Goal: Find specific page/section: Find specific page/section

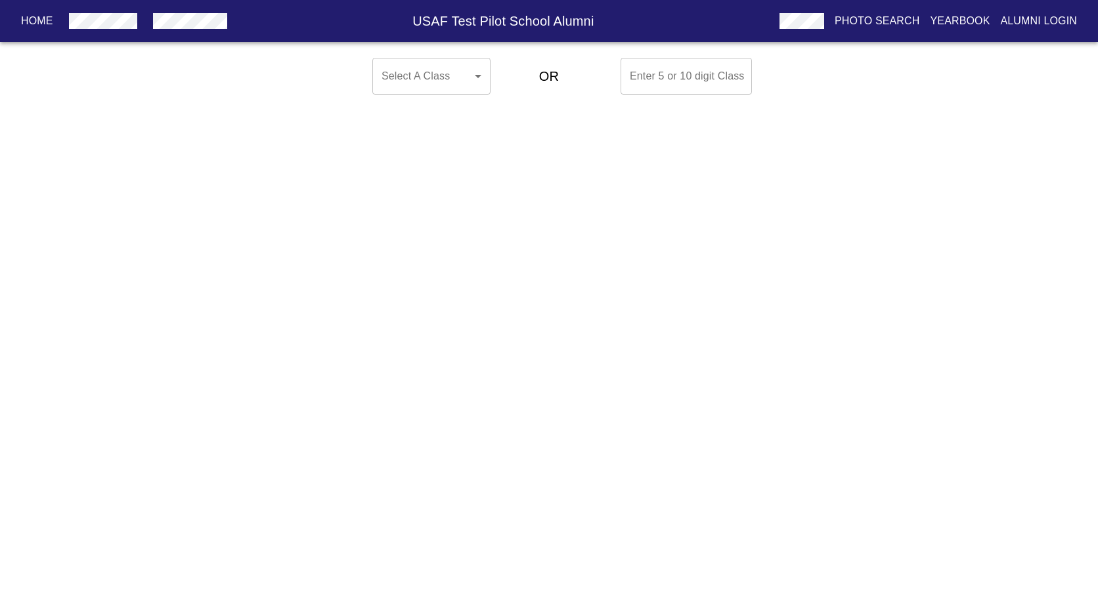
click at [479, 74] on body "Home USAF Test Pilot School Alumni Photo Search Yearbook Alumni Login Select A …" at bounding box center [549, 76] width 1098 height 47
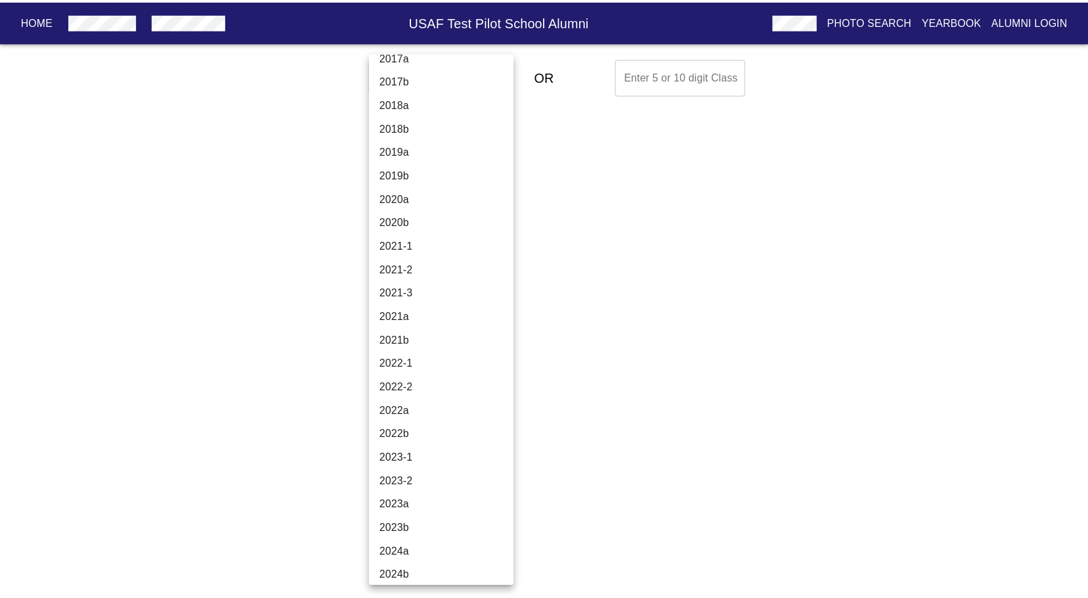
scroll to position [4203, 0]
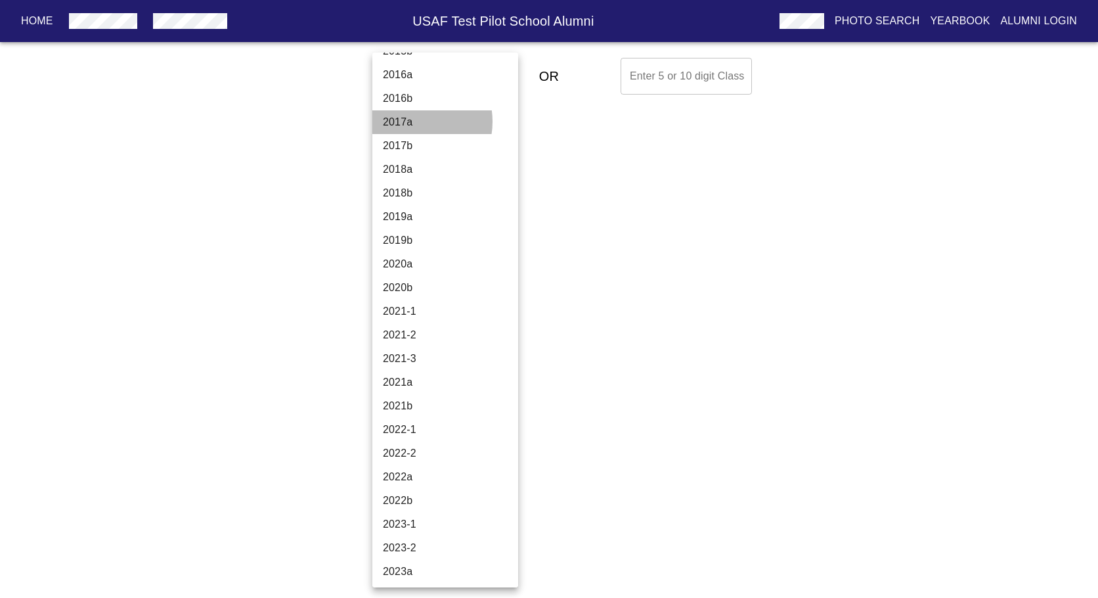
click at [410, 122] on li "2017a" at bounding box center [450, 122] width 156 height 24
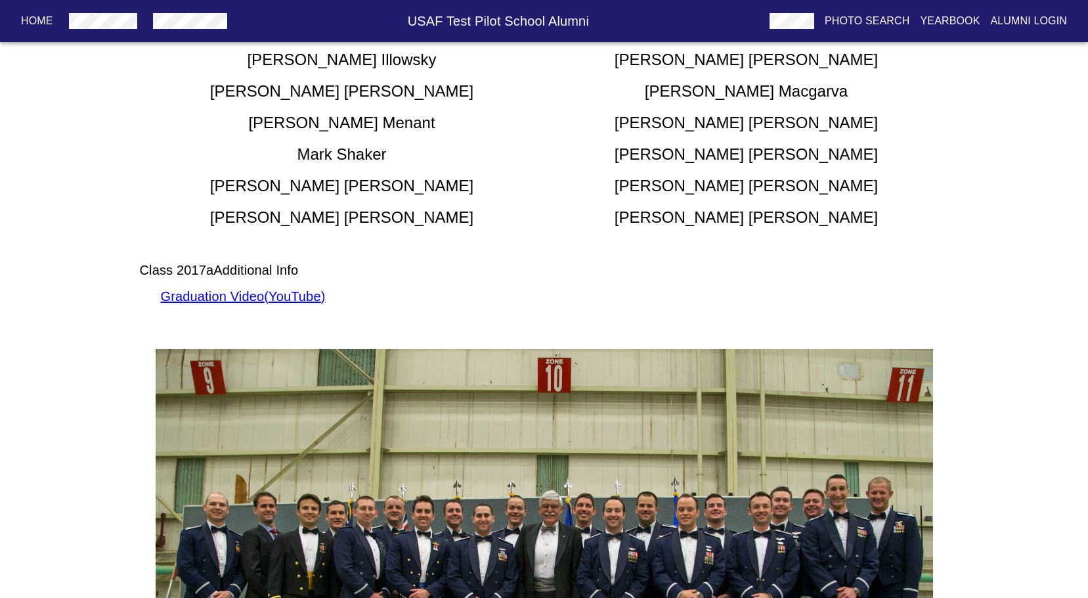
scroll to position [262, 0]
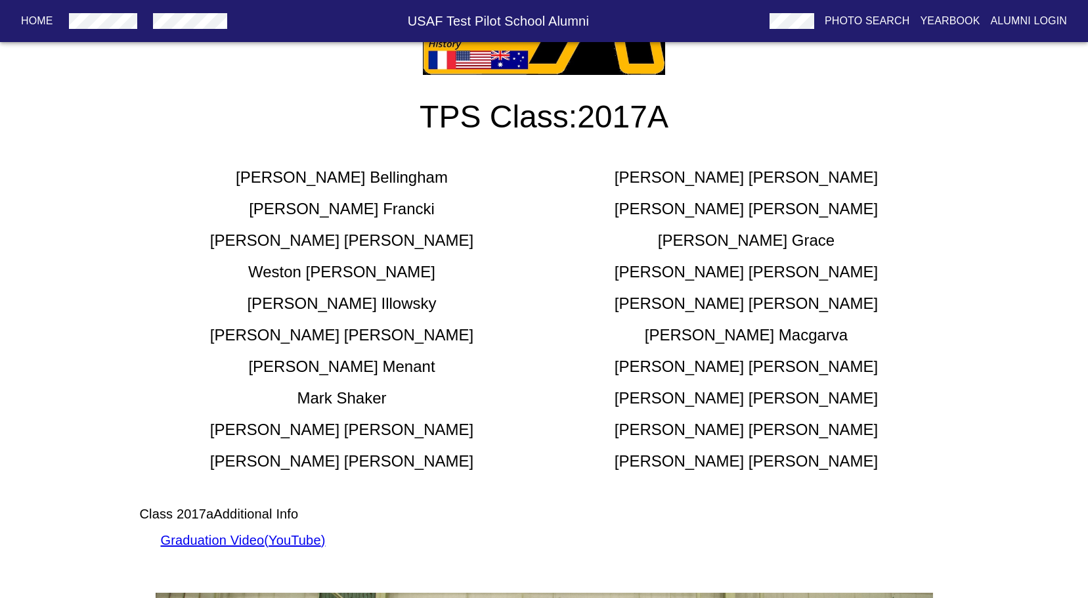
click at [120, 385] on div "TPS Class: 2017A [PERSON_NAME] [PERSON_NAME] [PERSON_NAME] [PERSON_NAME] [PERSO…" at bounding box center [544, 511] width 1088 height 1346
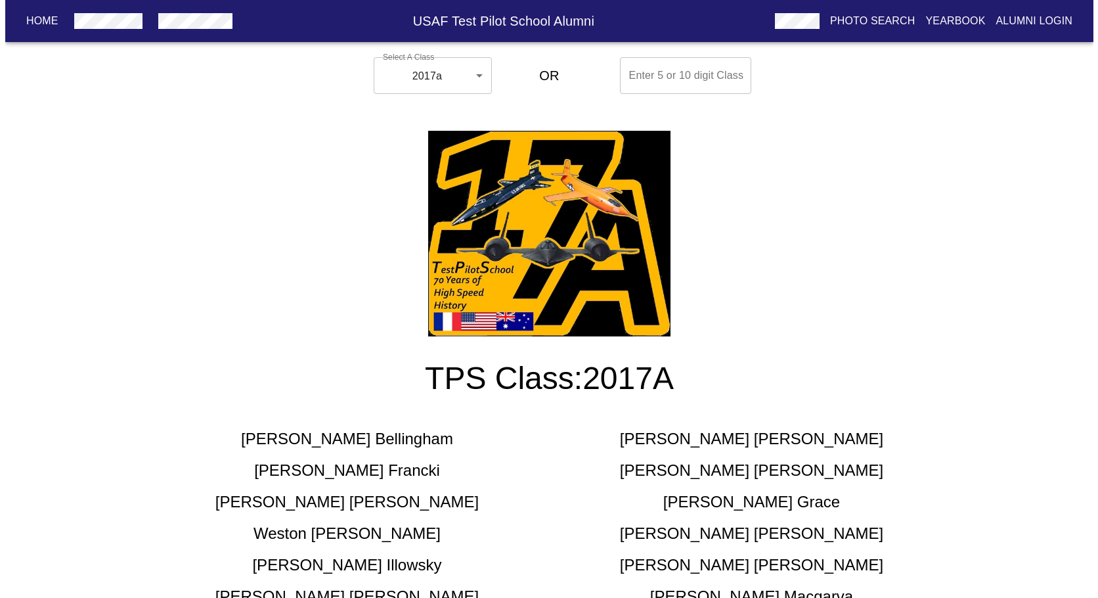
scroll to position [0, 0]
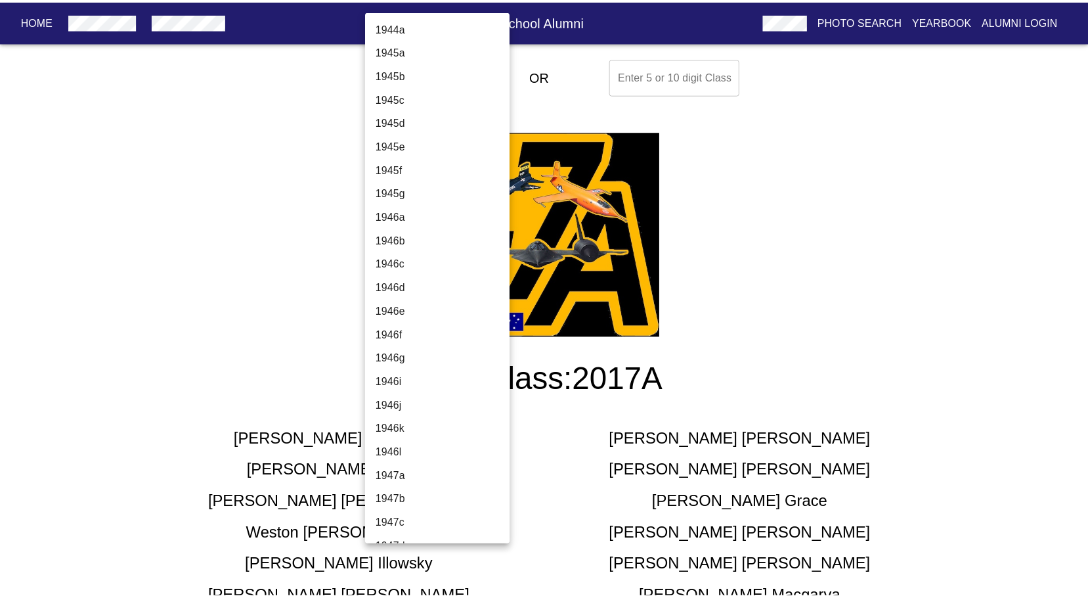
scroll to position [4006, 0]
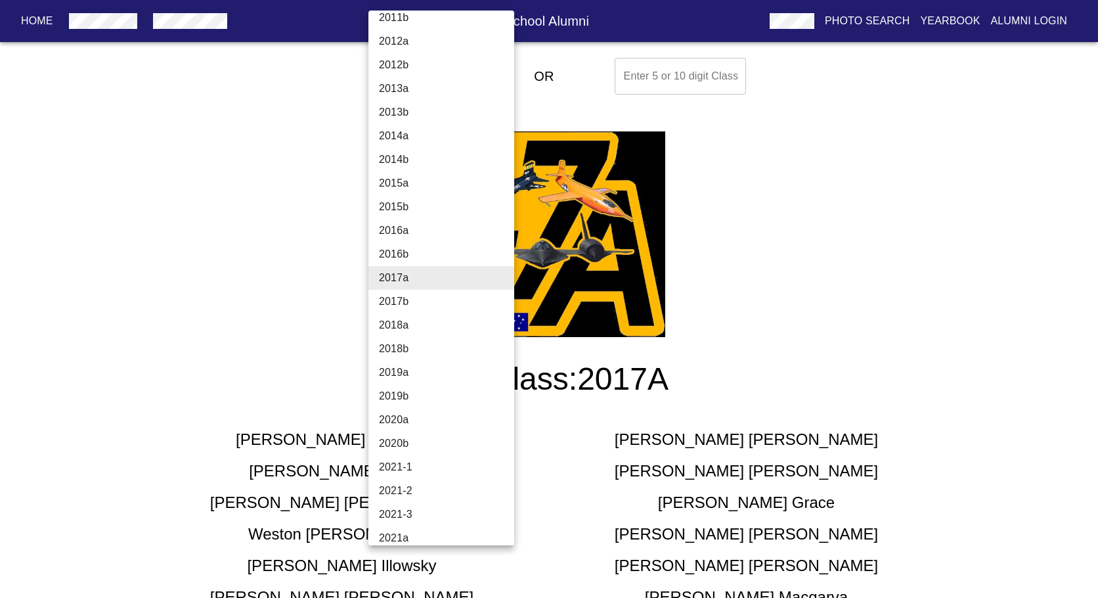
click at [401, 299] on li "2017b" at bounding box center [446, 302] width 156 height 24
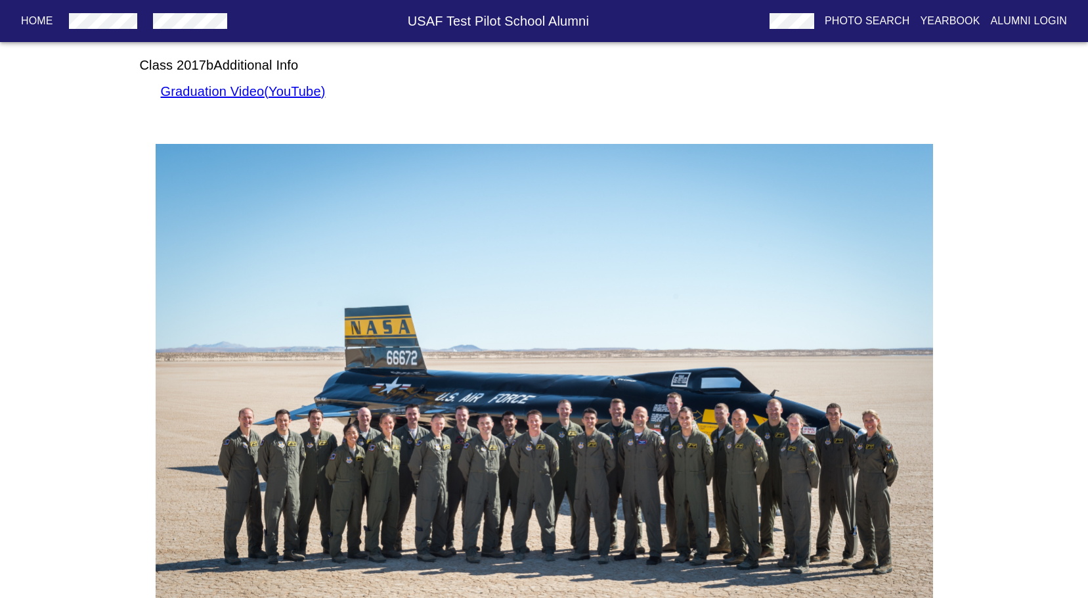
scroll to position [601, 0]
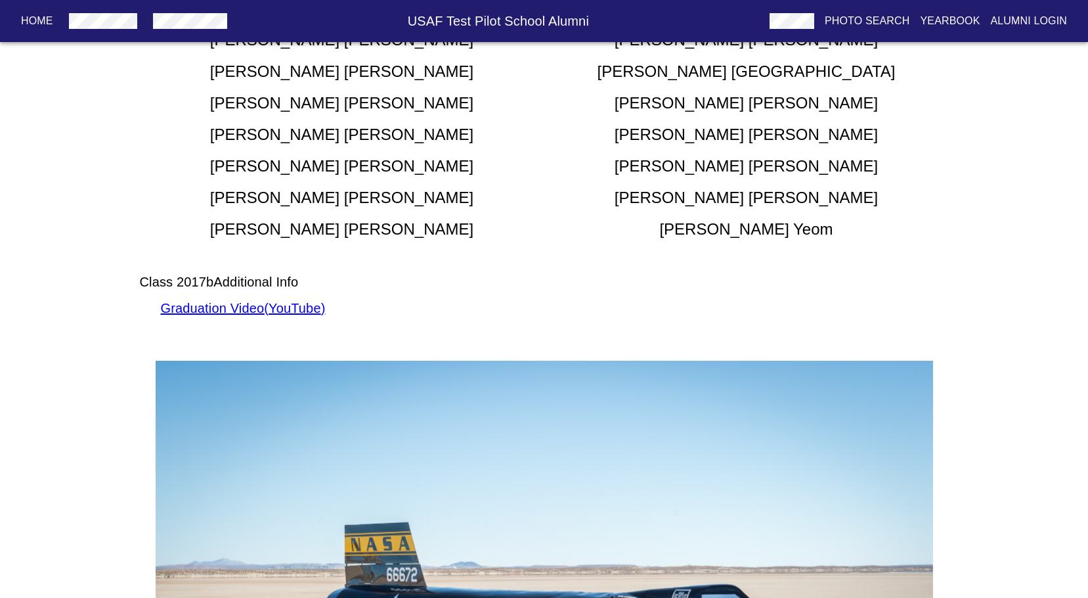
scroll to position [854, 0]
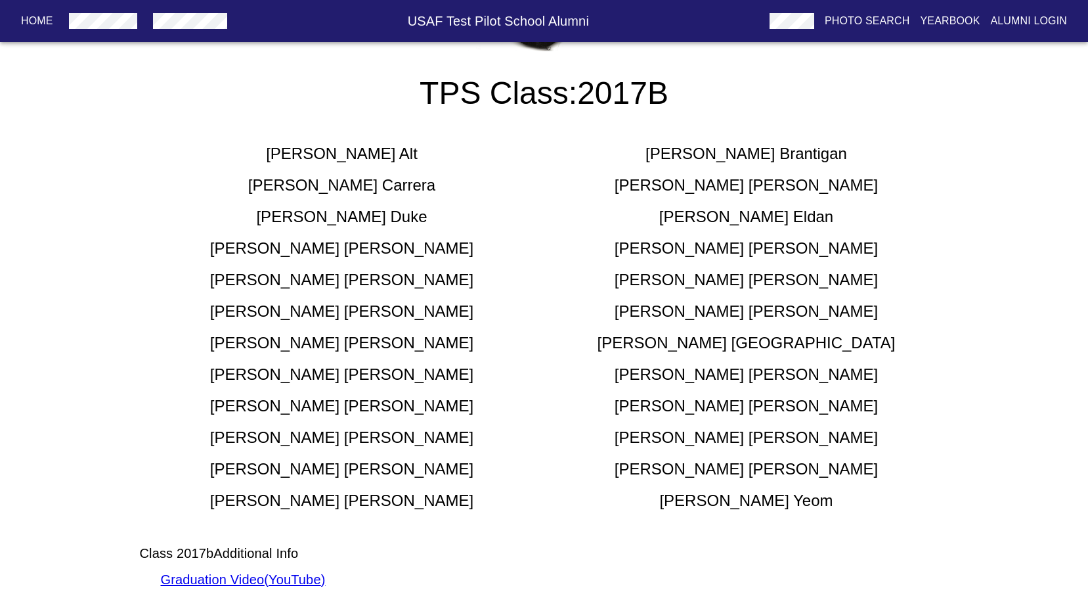
scroll to position [328, 0]
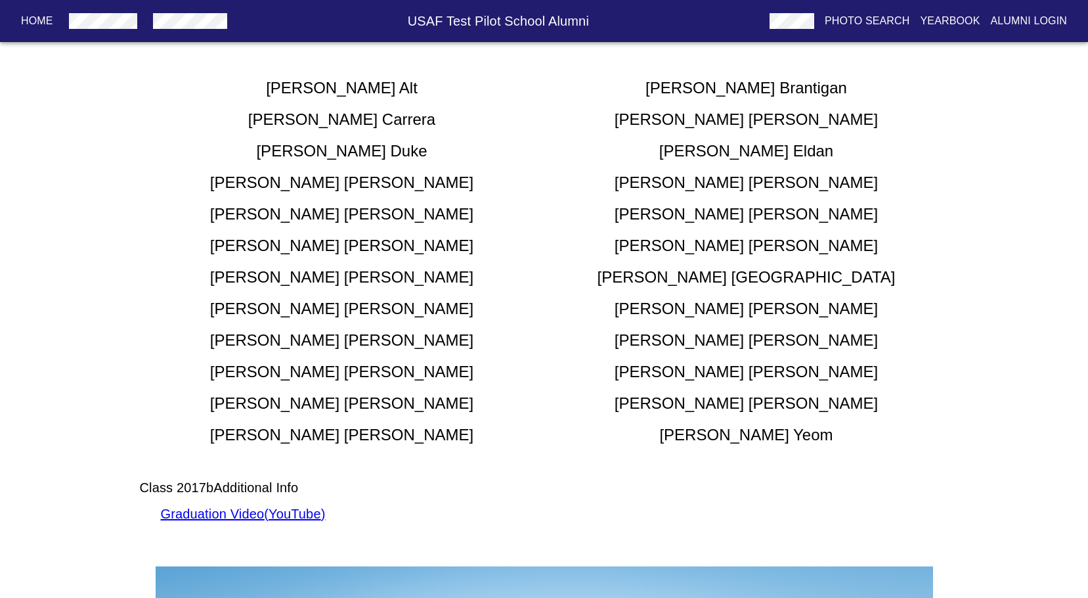
click at [93, 299] on div "TPS Class: 2017B [PERSON_NAME] [PERSON_NAME] [PERSON_NAME] [PERSON_NAME] [PERSO…" at bounding box center [544, 453] width 1088 height 1365
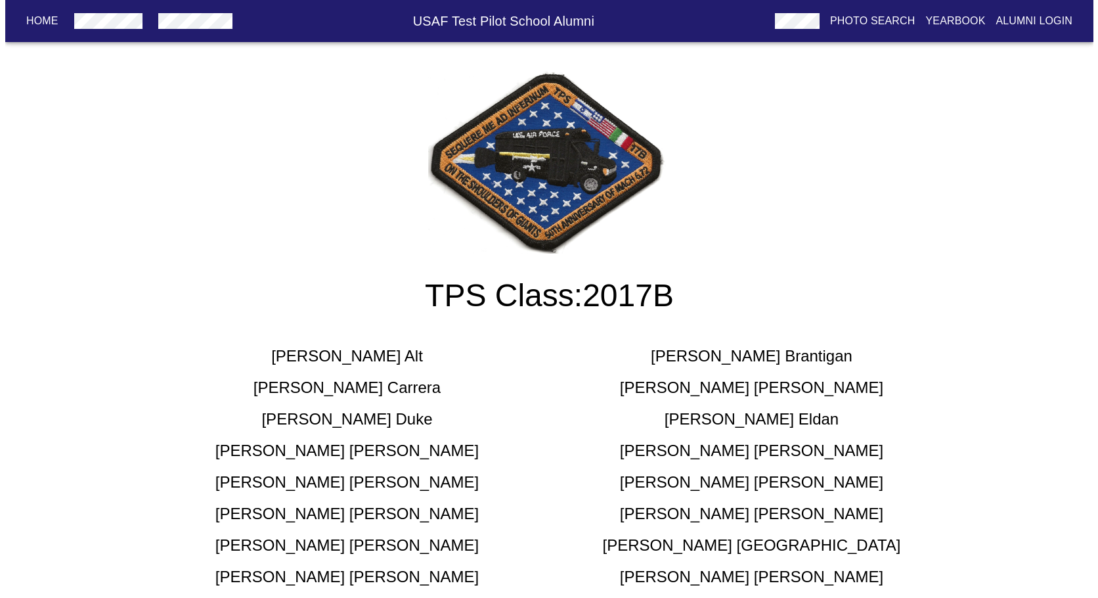
scroll to position [0, 0]
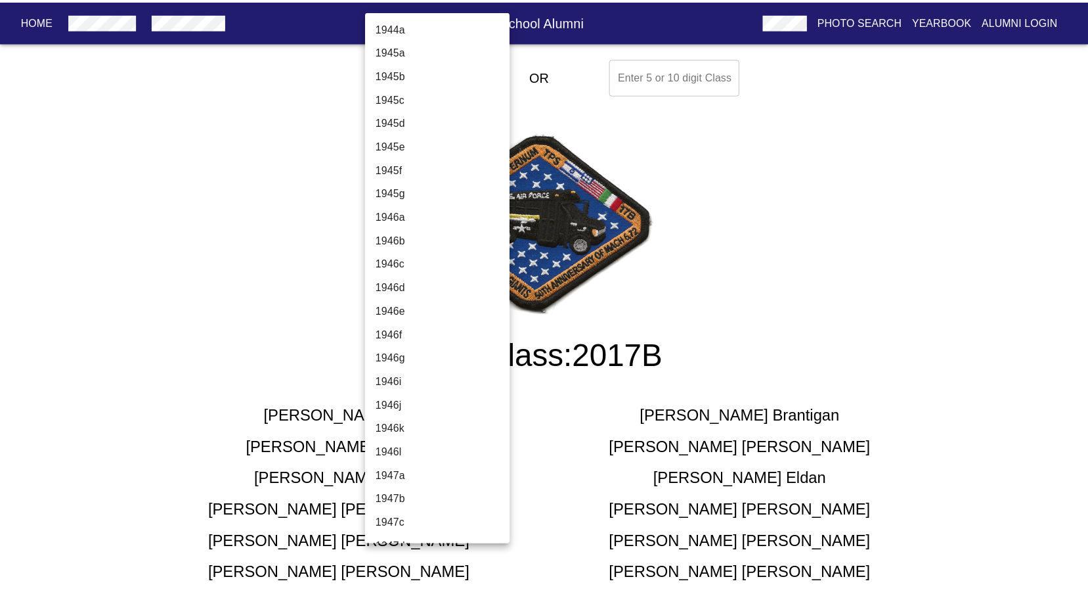
scroll to position [4029, 0]
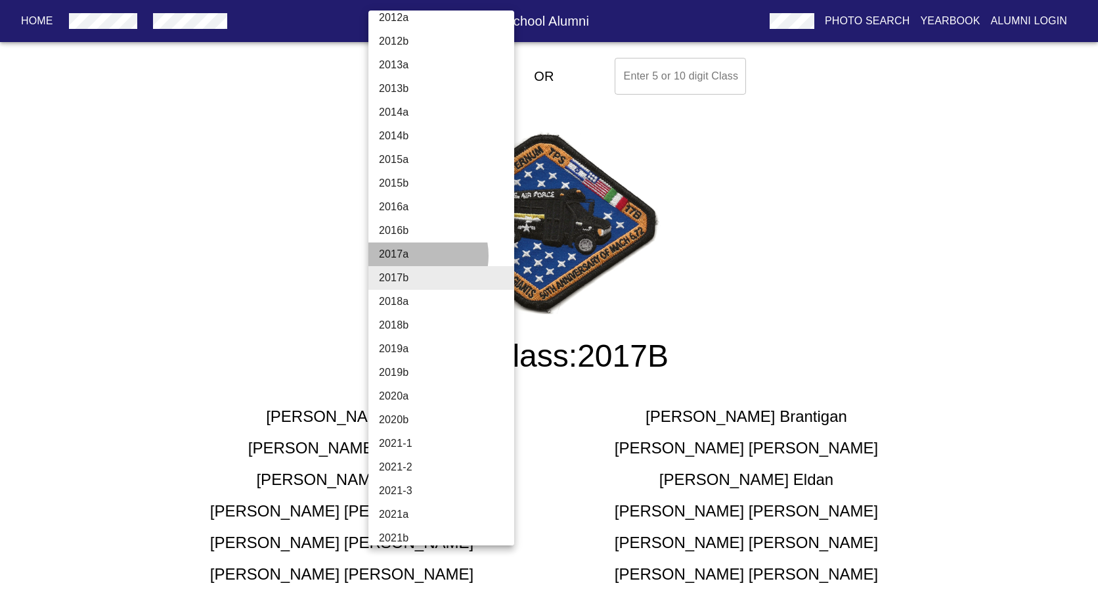
click at [414, 255] on li "2017a" at bounding box center [446, 254] width 156 height 24
type input "2017a"
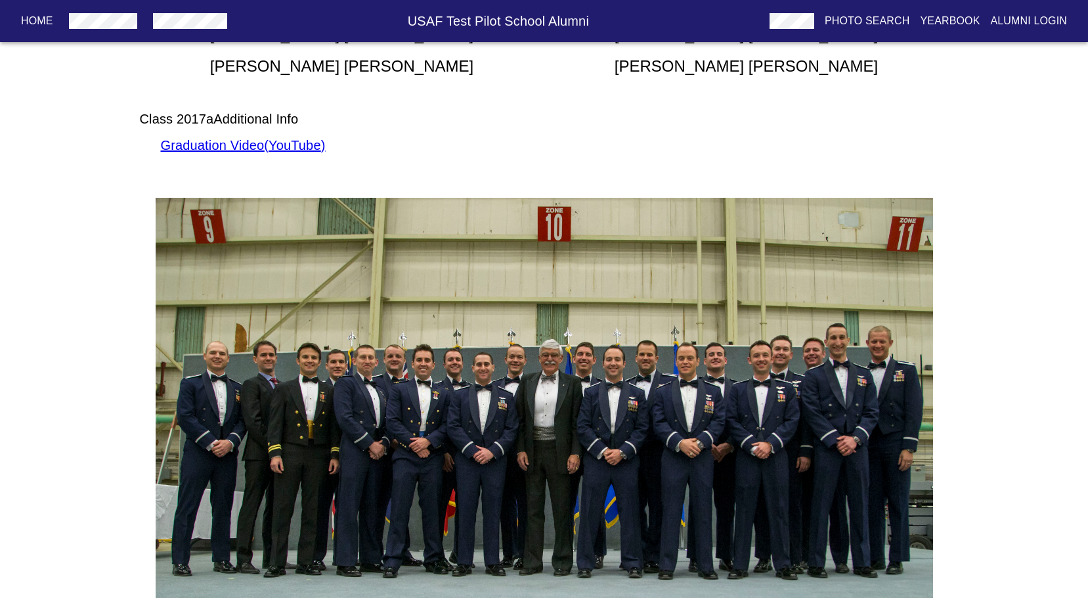
scroll to position [788, 0]
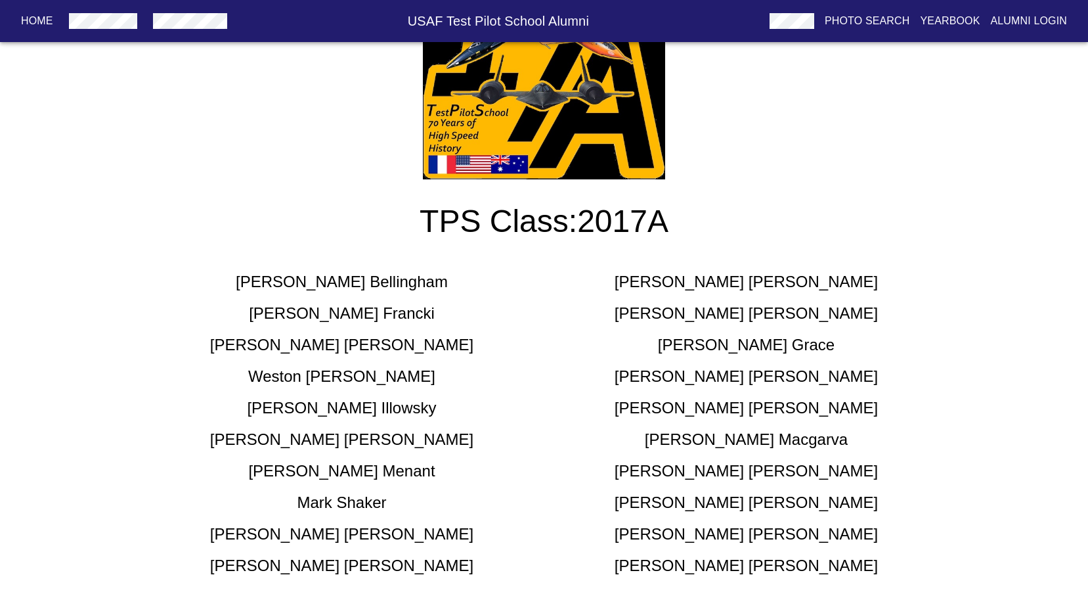
scroll to position [289, 0]
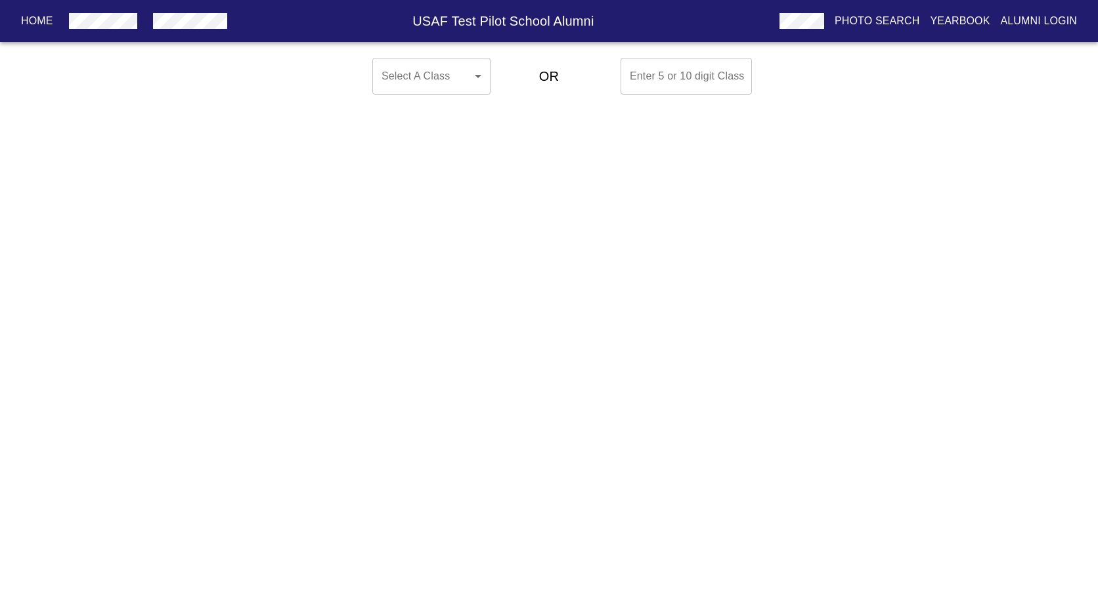
click at [497, 76] on div "Select A Class ​ ​" at bounding box center [412, 76] width 183 height 47
click at [455, 68] on body "Home USAF Test Pilot School Alumni Photo Search Yearbook Alumni Login Select A …" at bounding box center [549, 76] width 1098 height 47
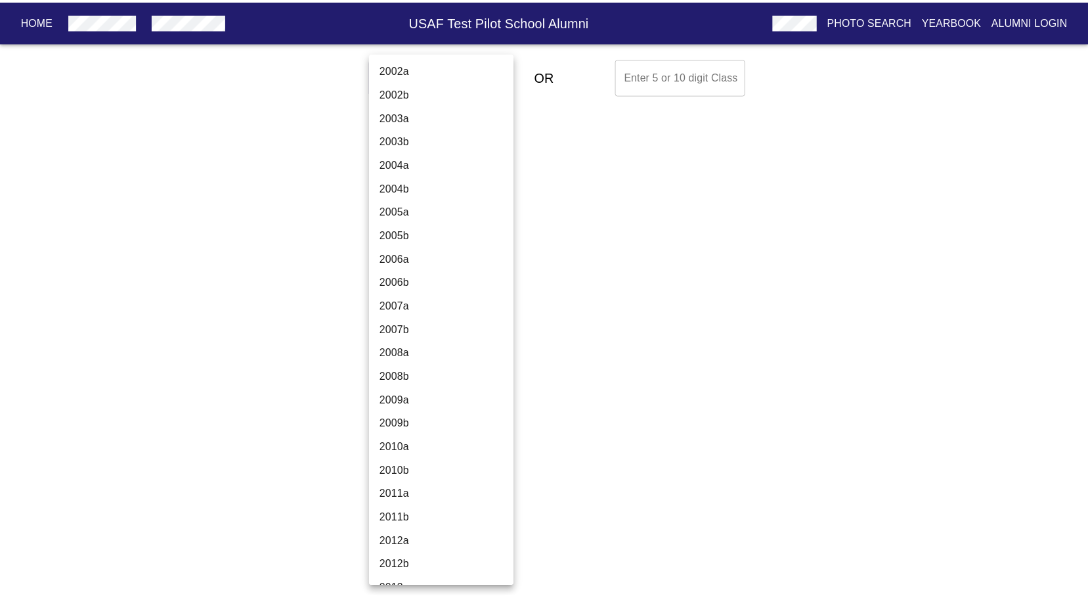
scroll to position [3875, 0]
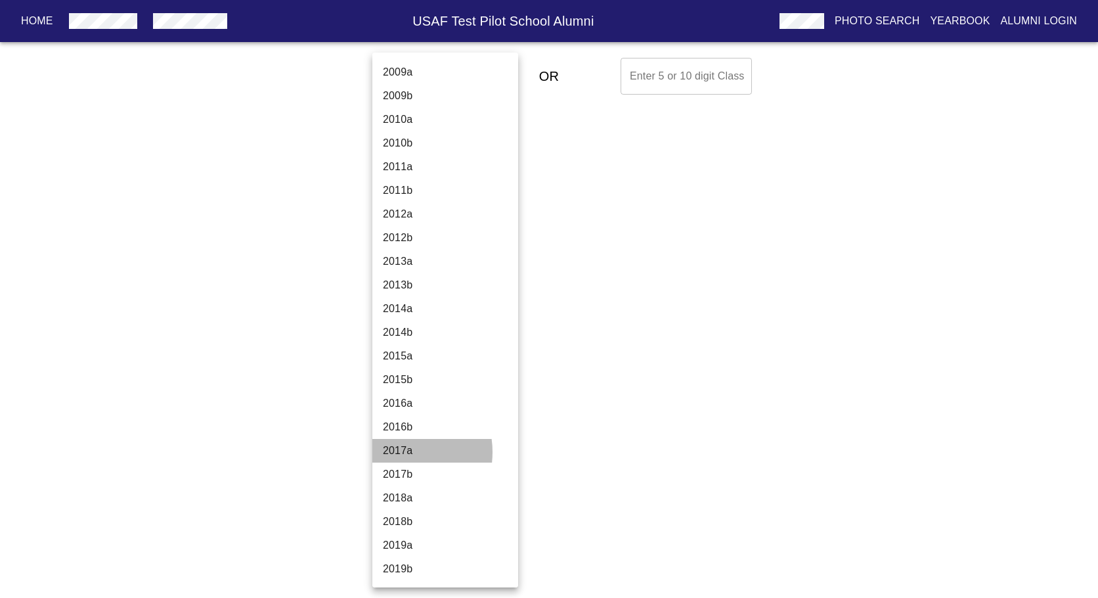
click at [399, 452] on li "2017a" at bounding box center [450, 451] width 156 height 24
type input "2017a"
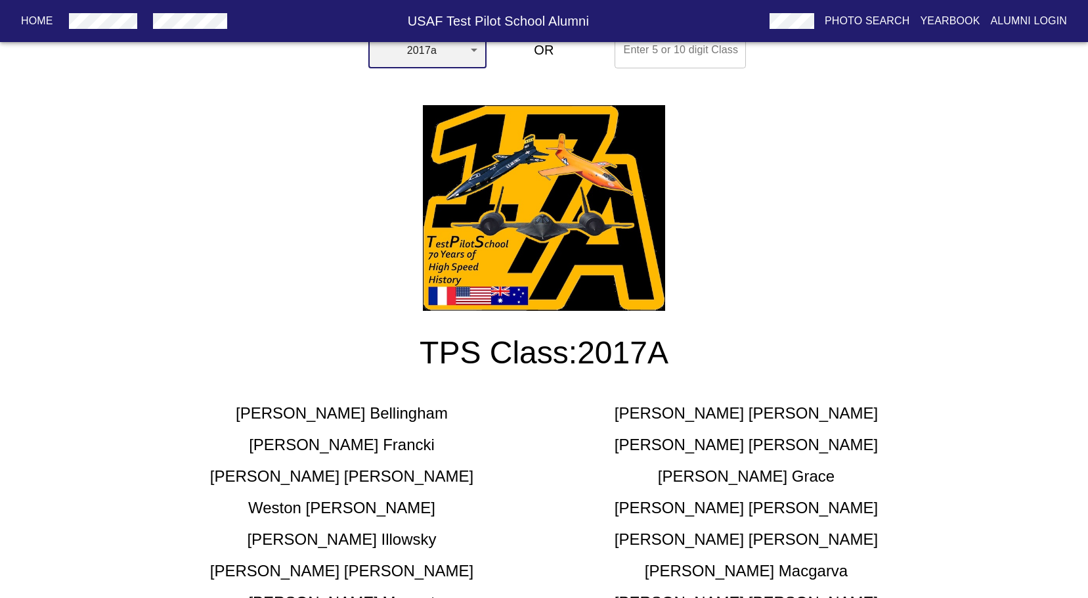
scroll to position [0, 0]
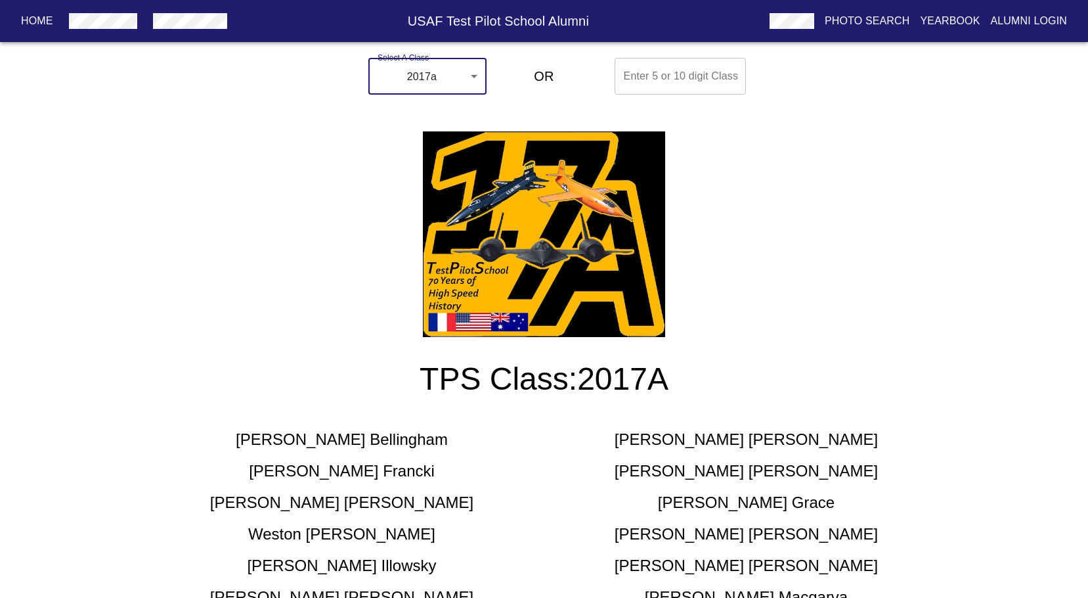
click at [951, 22] on p "Yearbook" at bounding box center [950, 21] width 60 height 16
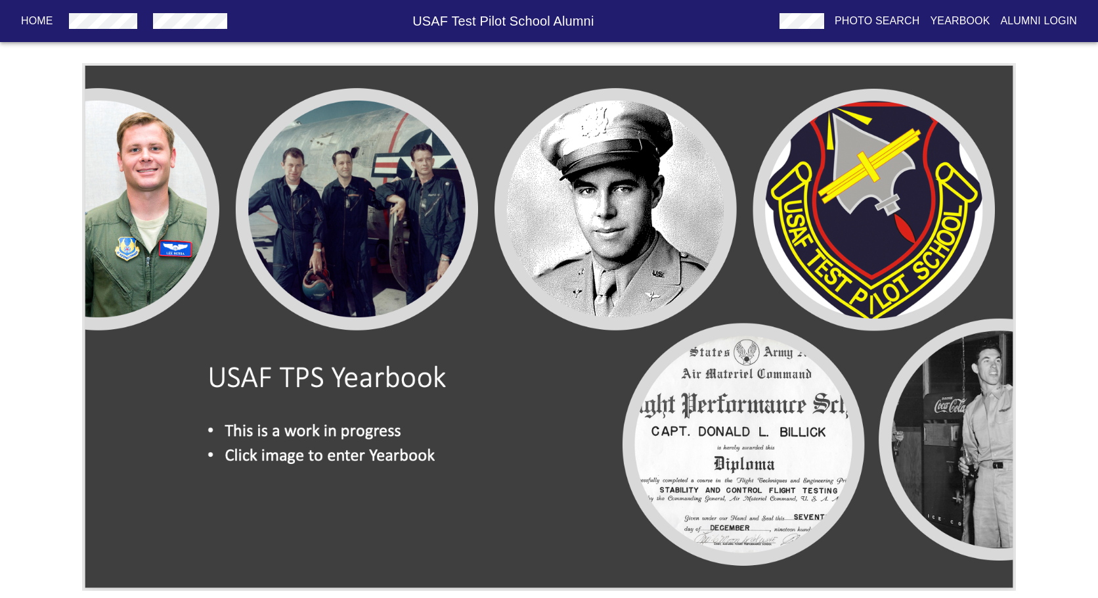
click at [277, 360] on img at bounding box center [548, 326] width 933 height 527
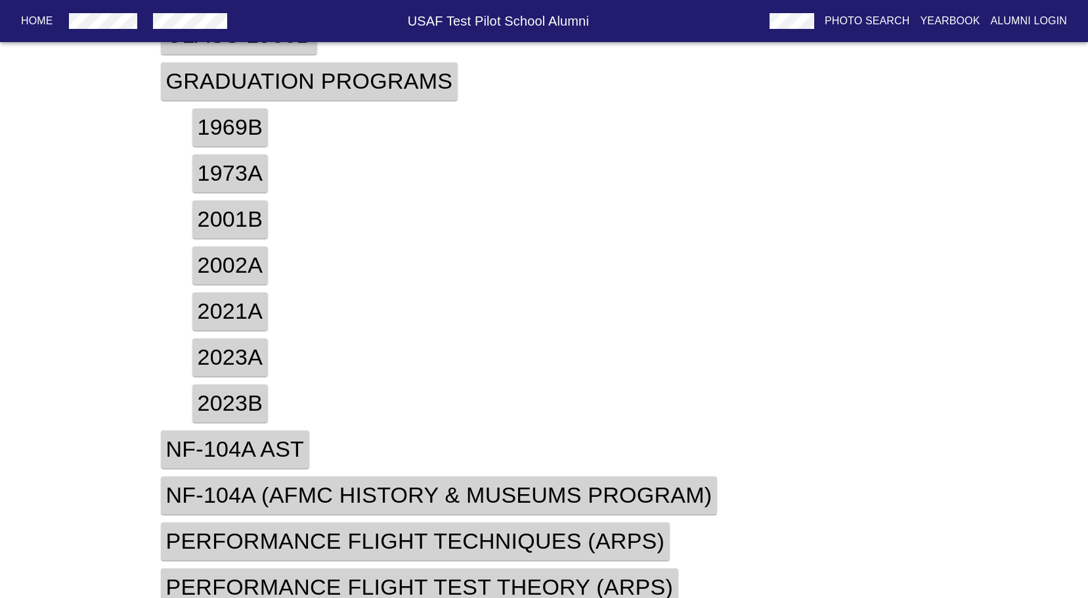
scroll to position [377, 0]
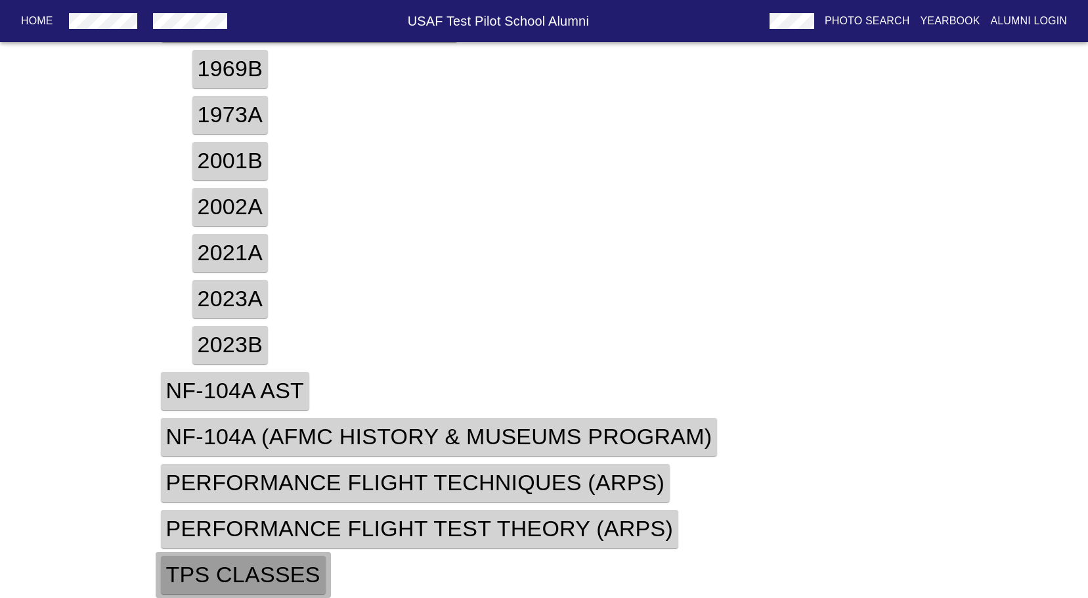
click at [210, 578] on h4 "TPS Classes" at bounding box center [243, 575] width 165 height 38
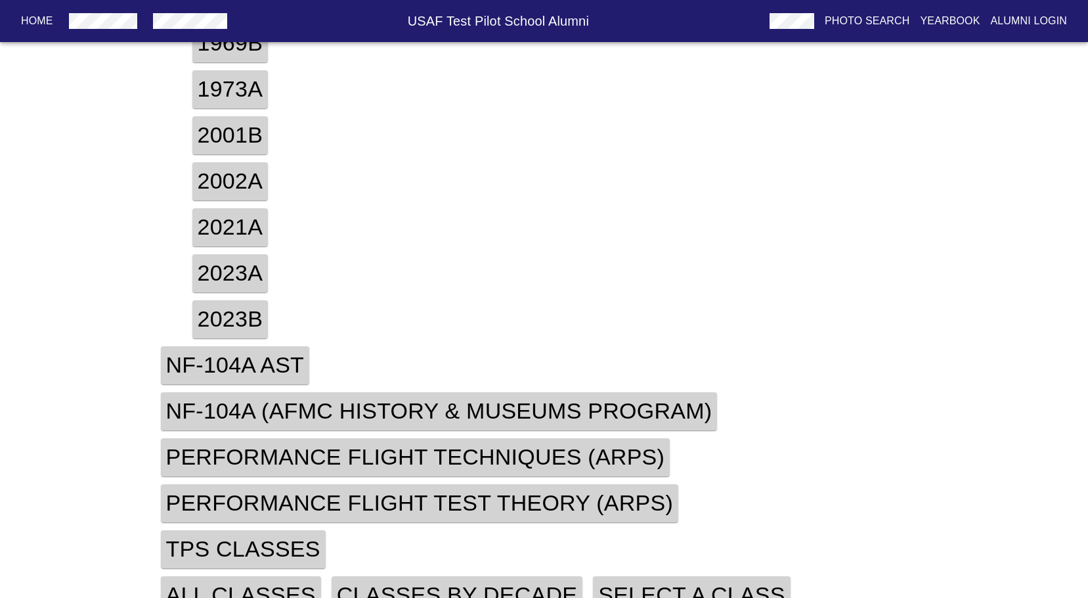
scroll to position [423, 0]
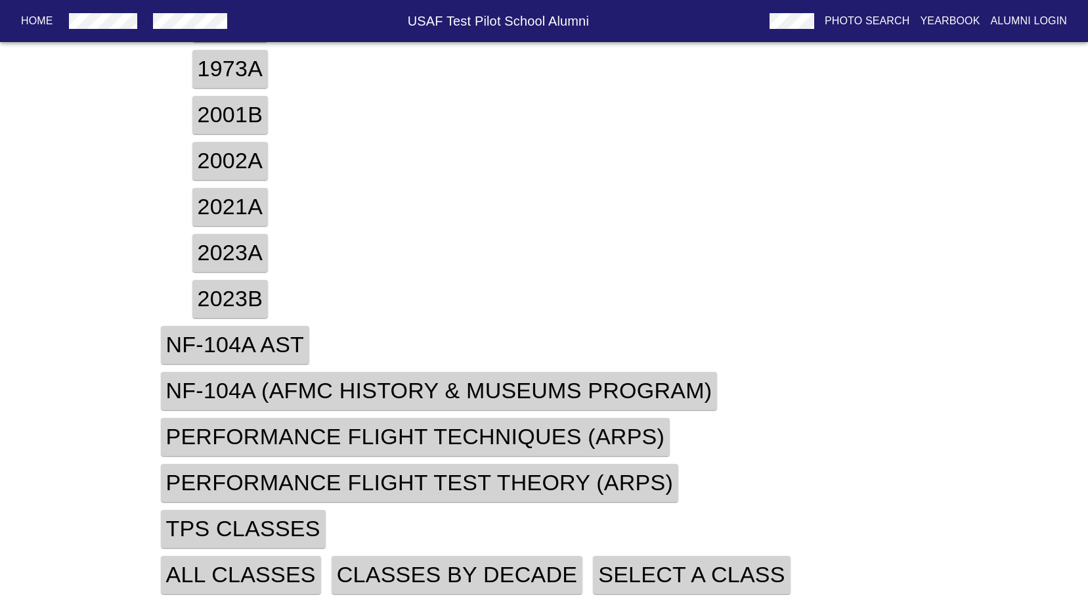
click at [693, 569] on h4 "Select A Class" at bounding box center [691, 575] width 197 height 38
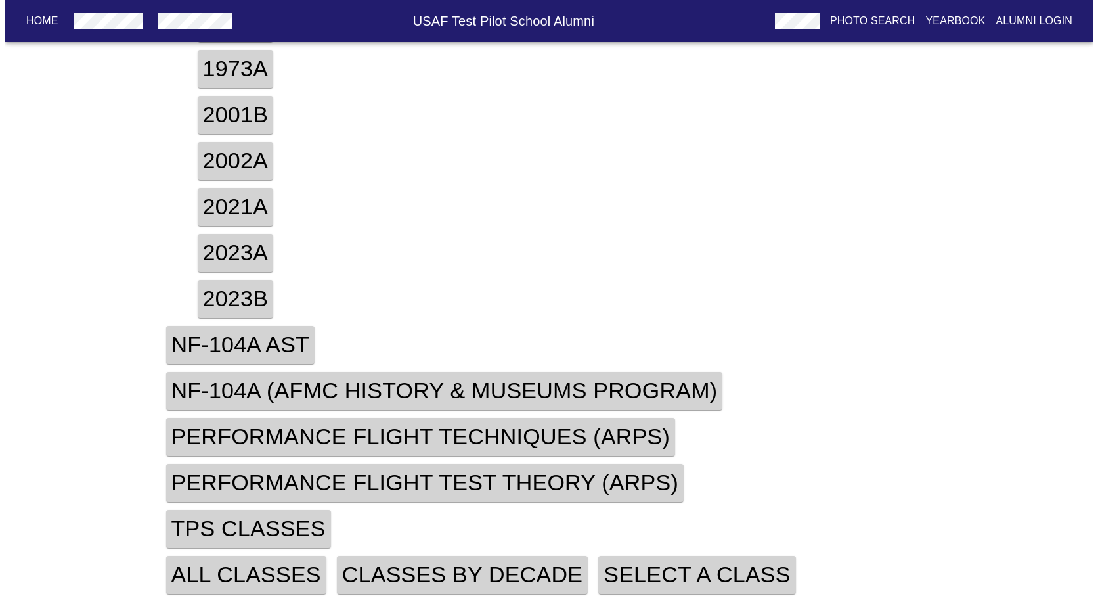
scroll to position [487, 0]
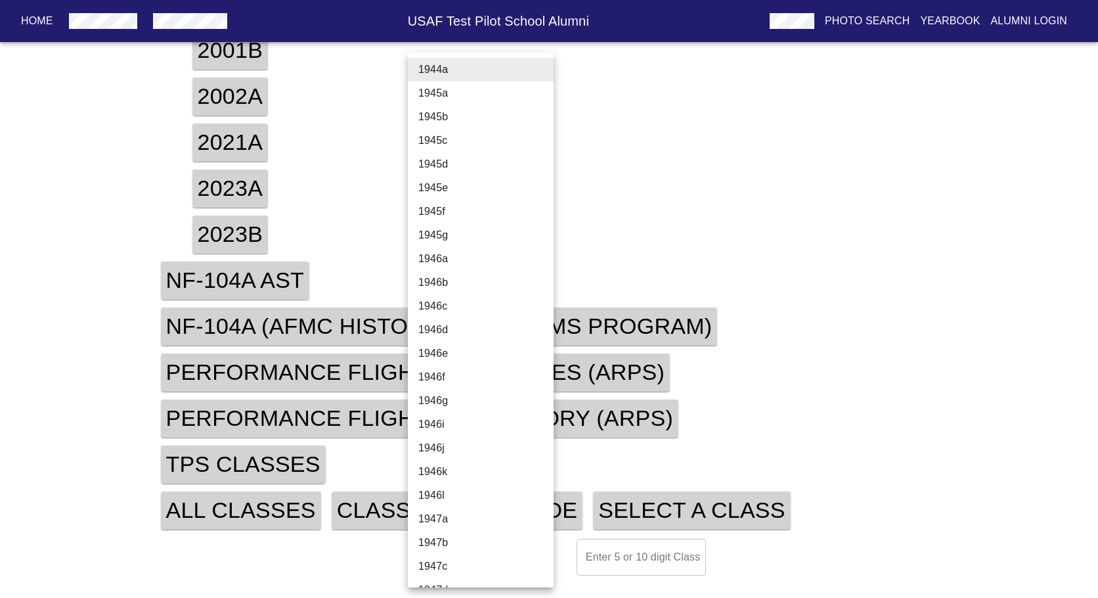
drag, startPoint x: 444, startPoint y: 554, endPoint x: 454, endPoint y: 560, distance: 11.2
click at [454, 560] on body "Home USAF Test Pilot School Alumni Photo Search Yearbook Alumni Login Table of …" at bounding box center [549, 78] width 1098 height 1005
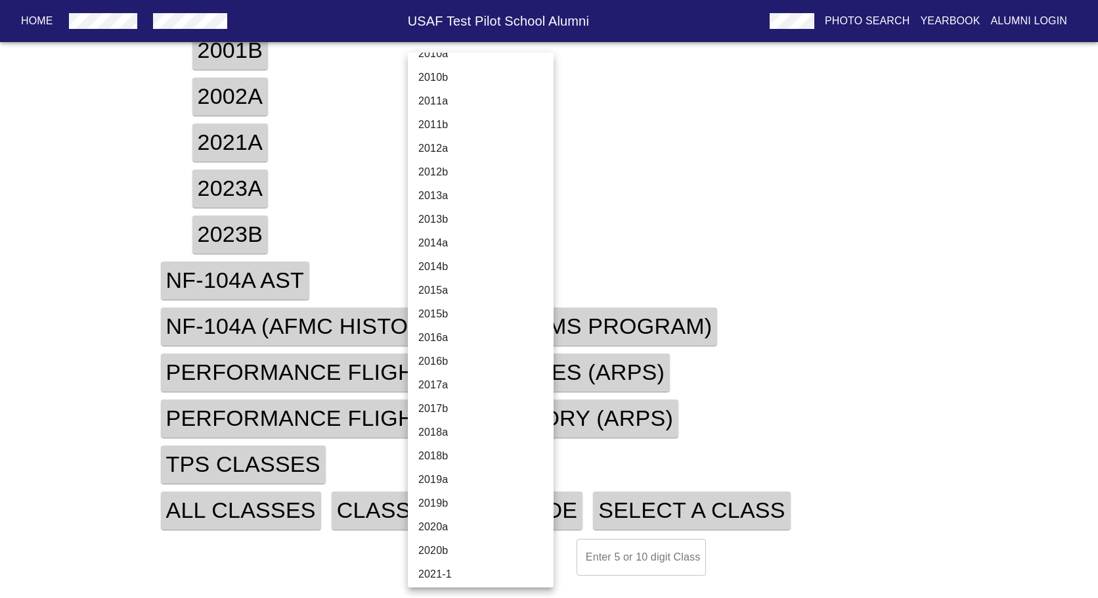
click at [439, 380] on li "2017a" at bounding box center [486, 385] width 156 height 24
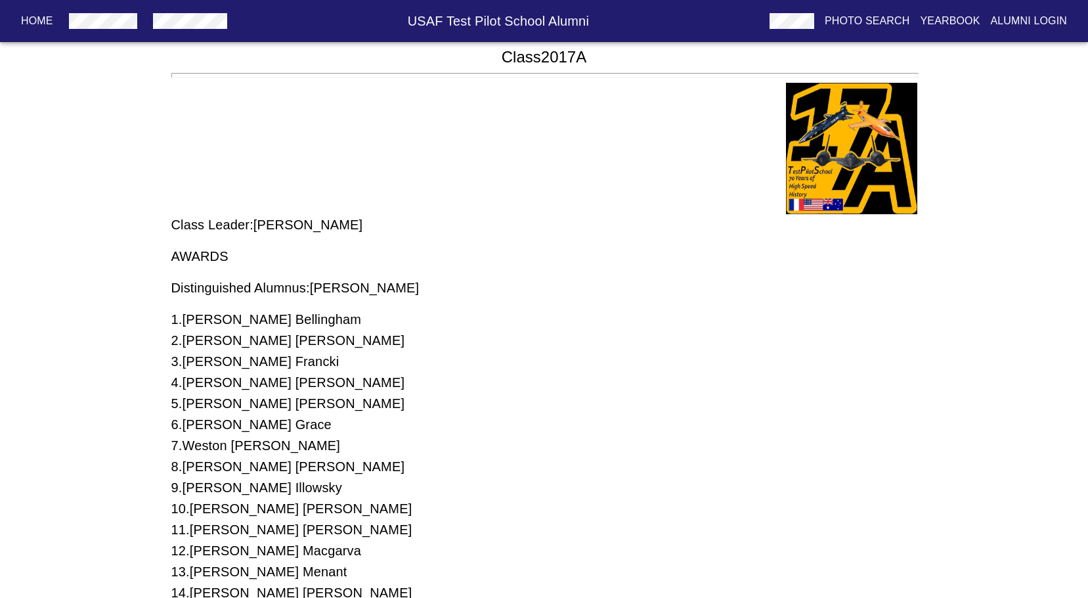
scroll to position [1120, 0]
